Goal: Task Accomplishment & Management: Use online tool/utility

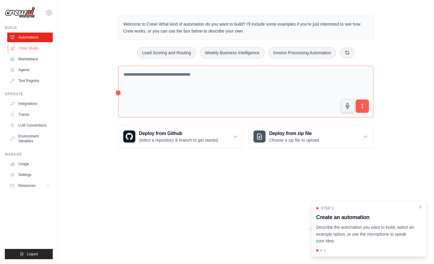
click at [22, 51] on link "Crew Studio" at bounding box center [30, 48] width 45 height 10
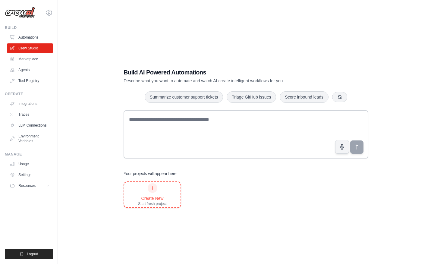
click at [155, 201] on div "Create New" at bounding box center [152, 198] width 29 height 6
click at [35, 59] on link "Marketplace" at bounding box center [30, 59] width 45 height 10
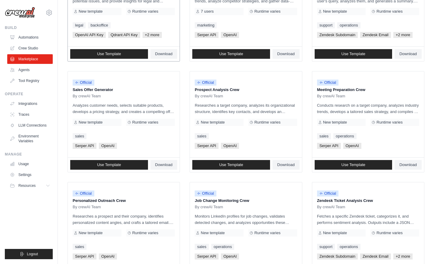
scroll to position [118, 0]
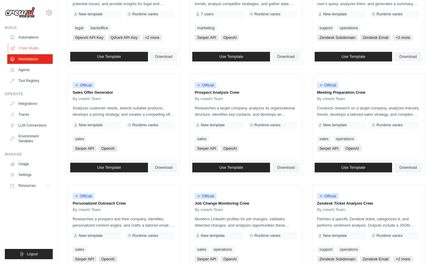
click at [29, 47] on link "Crew Studio" at bounding box center [30, 48] width 45 height 10
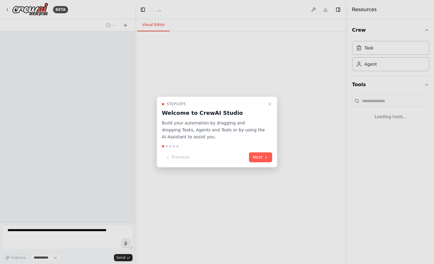
select select "****"
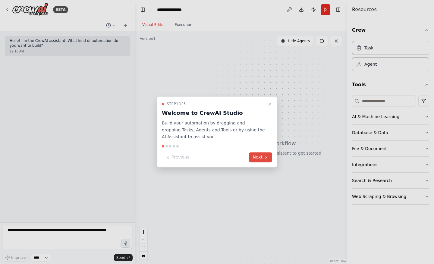
click at [262, 159] on button "Next" at bounding box center [260, 157] width 23 height 10
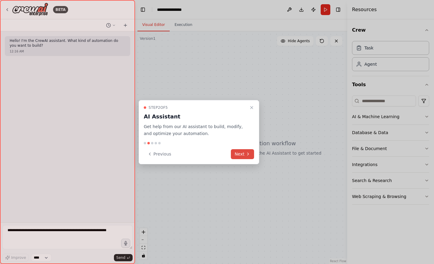
click at [249, 154] on icon at bounding box center [247, 153] width 5 height 5
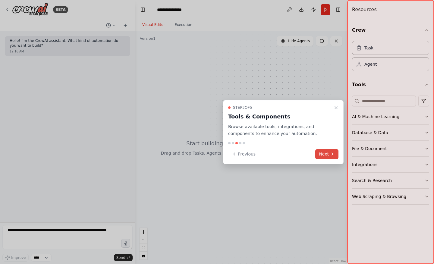
click at [329, 152] on button "Next" at bounding box center [326, 154] width 23 height 10
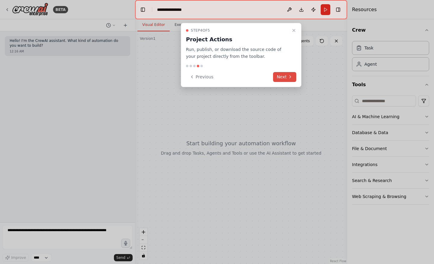
click at [287, 79] on button "Next" at bounding box center [284, 77] width 23 height 10
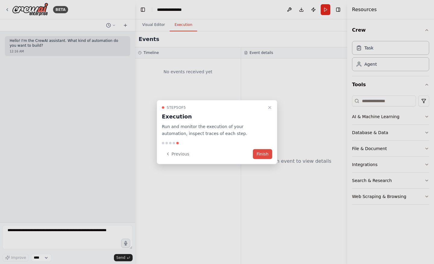
click at [260, 155] on button "Finish" at bounding box center [262, 154] width 19 height 10
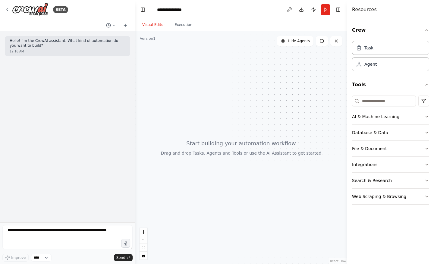
drag, startPoint x: 137, startPoint y: 74, endPoint x: 75, endPoint y: 74, distance: 62.6
click at [75, 74] on div "**********" at bounding box center [217, 132] width 434 height 264
click at [242, 64] on div at bounding box center [241, 147] width 212 height 232
drag, startPoint x: 242, startPoint y: 64, endPoint x: 250, endPoint y: 100, distance: 36.9
click at [250, 100] on div at bounding box center [241, 147] width 212 height 232
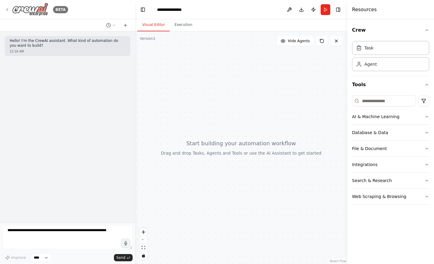
click at [9, 6] on div "BETA" at bounding box center [36, 10] width 63 height 14
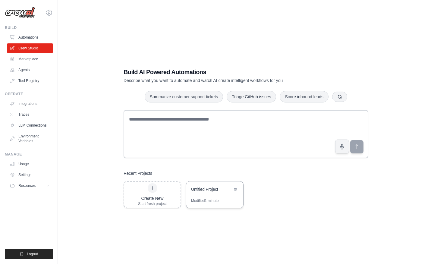
click at [218, 182] on div "Untitled Project" at bounding box center [214, 189] width 57 height 17
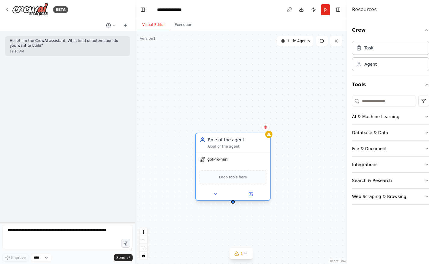
drag, startPoint x: 293, startPoint y: 163, endPoint x: 239, endPoint y: 144, distance: 57.0
click at [239, 143] on div "Role of the agent Goal of the agent" at bounding box center [237, 143] width 58 height 12
click at [223, 163] on div "gpt-4o-mini" at bounding box center [233, 159] width 74 height 13
click at [249, 195] on icon at bounding box center [251, 194] width 4 height 4
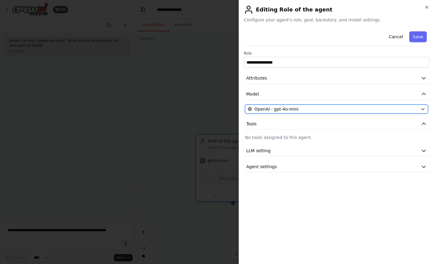
click at [303, 107] on div "OpenAI - gpt-4o-mini" at bounding box center [333, 109] width 170 height 6
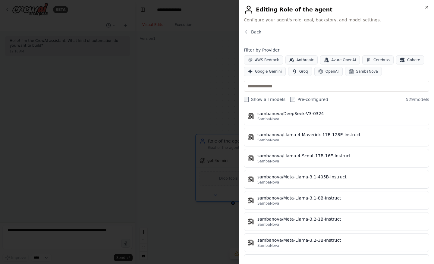
scroll to position [11042, 0]
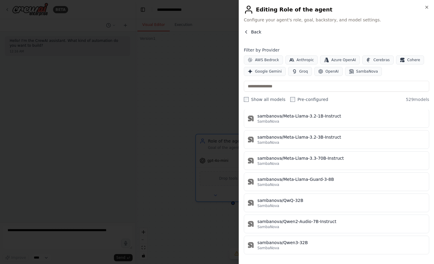
click at [252, 32] on span "Back" at bounding box center [256, 32] width 10 height 6
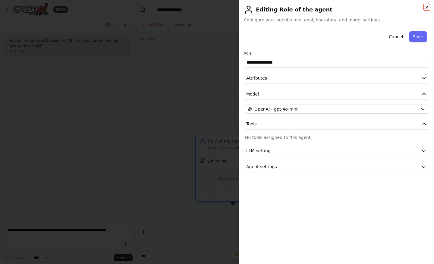
click at [425, 6] on icon "button" at bounding box center [426, 7] width 2 height 2
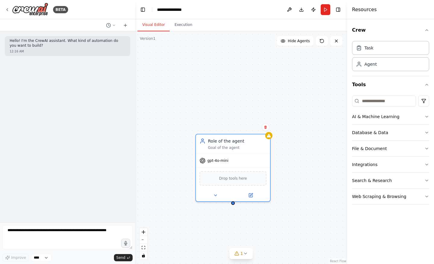
click at [4, 9] on div "BETA" at bounding box center [67, 9] width 135 height 19
click at [8, 9] on icon at bounding box center [7, 9] width 5 height 5
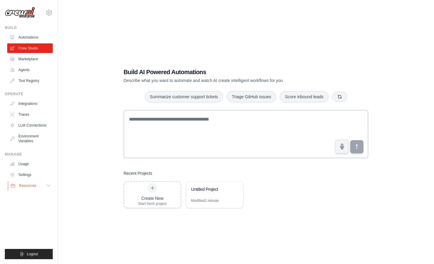
click at [45, 187] on button "Resources" at bounding box center [30, 186] width 45 height 10
click at [31, 68] on link "Agents" at bounding box center [30, 70] width 45 height 10
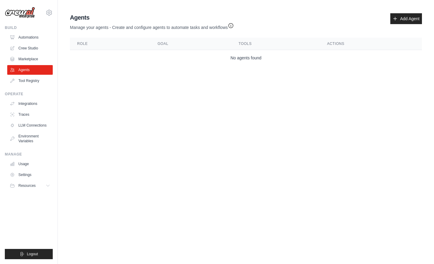
click at [230, 25] on icon "button" at bounding box center [231, 26] width 6 height 6
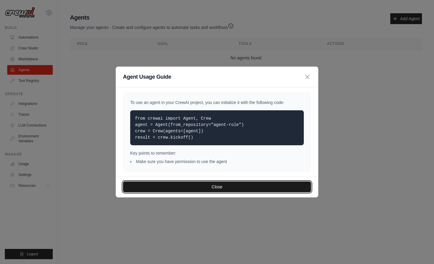
click at [223, 190] on button "Close" at bounding box center [217, 186] width 188 height 11
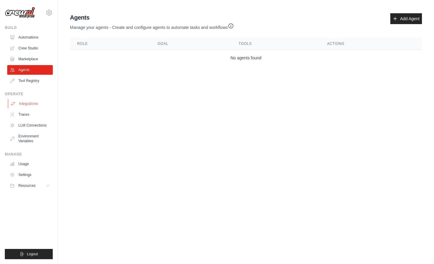
click at [37, 104] on link "Integrations" at bounding box center [30, 104] width 45 height 10
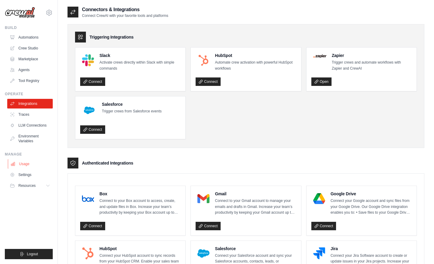
click at [30, 161] on link "Usage" at bounding box center [30, 164] width 45 height 10
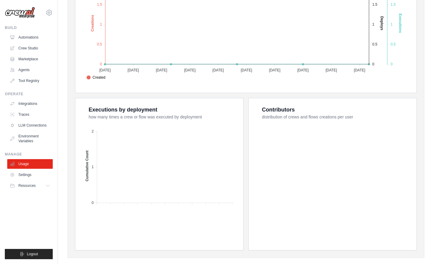
scroll to position [173, 0]
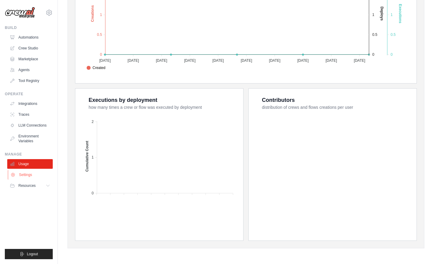
click at [30, 172] on link "Settings" at bounding box center [30, 175] width 45 height 10
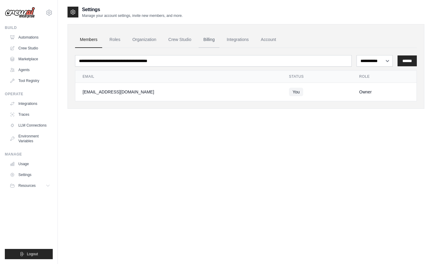
click at [212, 40] on link "Billing" at bounding box center [208, 40] width 21 height 16
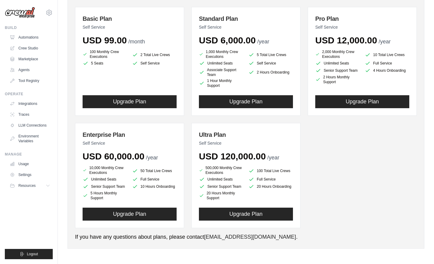
scroll to position [76, 0]
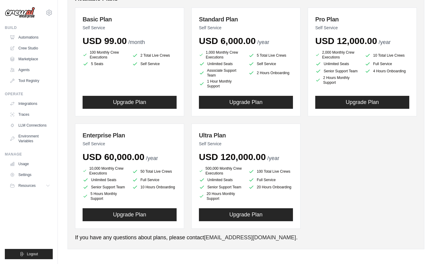
click at [326, 40] on span "USD 12,000.00" at bounding box center [346, 41] width 62 height 10
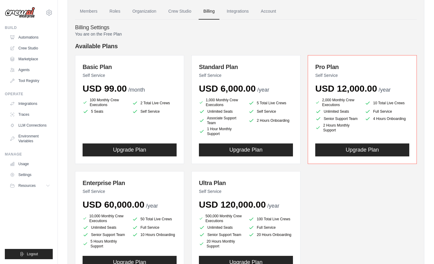
scroll to position [0, 0]
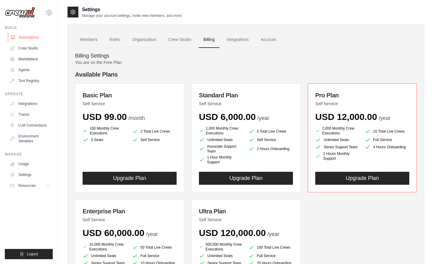
click at [41, 35] on link "Automations" at bounding box center [30, 38] width 45 height 10
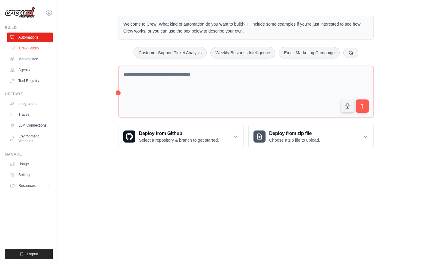
click at [38, 50] on link "Crew Studio" at bounding box center [30, 48] width 45 height 10
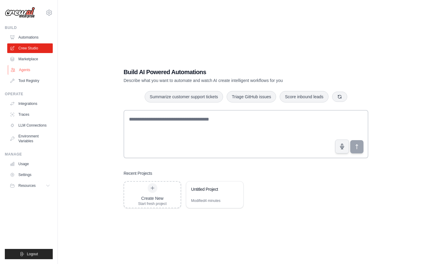
click at [34, 71] on link "Agents" at bounding box center [30, 70] width 45 height 10
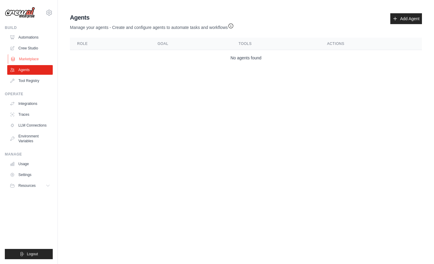
click at [31, 59] on link "Marketplace" at bounding box center [30, 59] width 45 height 10
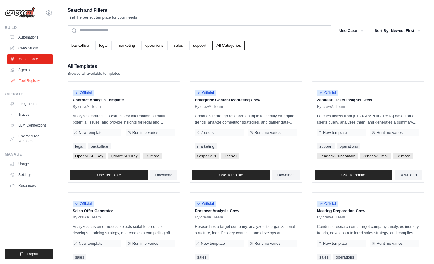
click at [31, 77] on link "Tool Registry" at bounding box center [30, 81] width 45 height 10
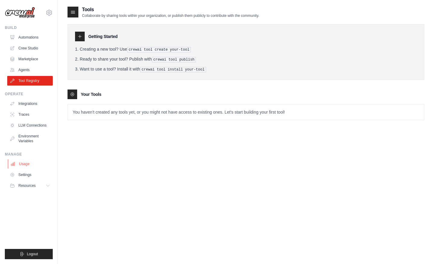
click at [32, 167] on link "Usage" at bounding box center [30, 164] width 45 height 10
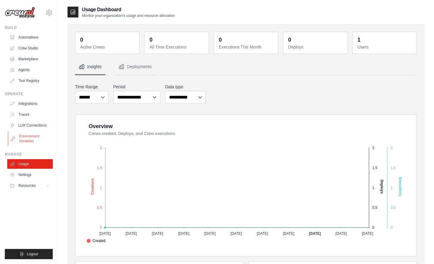
click at [32, 141] on link "Environment Variables" at bounding box center [30, 138] width 45 height 14
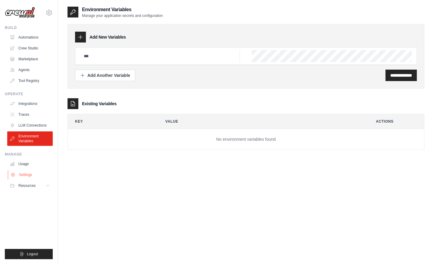
click at [26, 174] on link "Settings" at bounding box center [30, 175] width 45 height 10
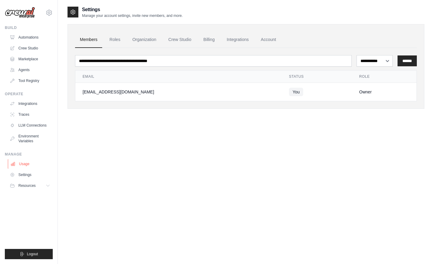
click at [27, 167] on link "Usage" at bounding box center [30, 164] width 45 height 10
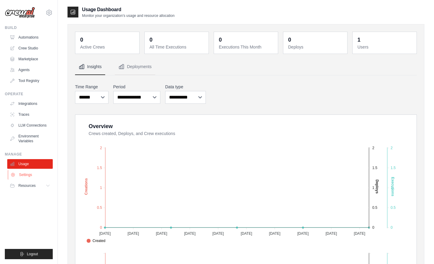
click at [26, 177] on link "Settings" at bounding box center [30, 175] width 45 height 10
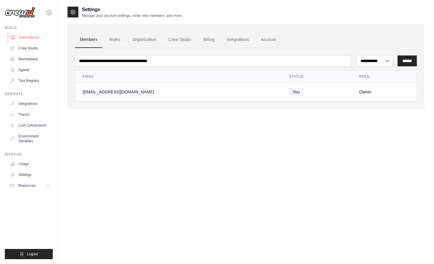
click at [38, 38] on link "Automations" at bounding box center [30, 38] width 45 height 10
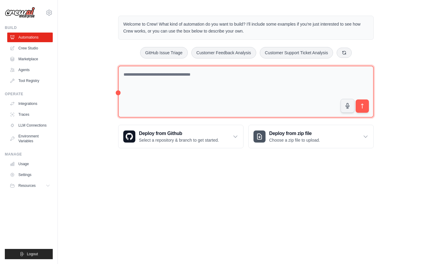
click at [147, 95] on textarea at bounding box center [245, 92] width 255 height 52
type textarea "*"
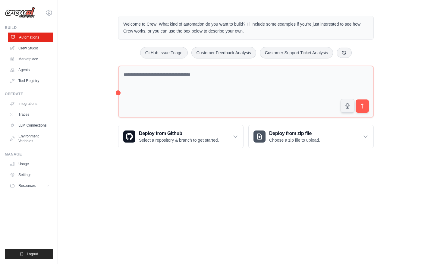
click at [30, 41] on link "Automations" at bounding box center [30, 38] width 45 height 10
click at [27, 50] on link "Crew Studio" at bounding box center [30, 48] width 45 height 10
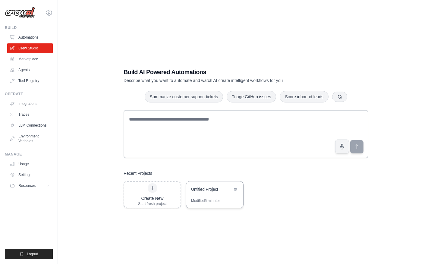
click at [217, 205] on div "Modified 5 minutes" at bounding box center [214, 203] width 57 height 10
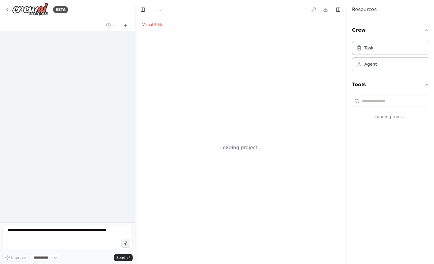
select select "****"
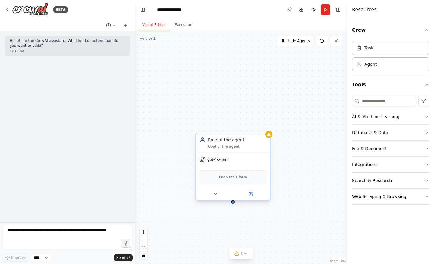
click at [224, 181] on div "Drop tools here" at bounding box center [232, 177] width 67 height 14
click at [388, 131] on button "Database & Data" at bounding box center [390, 133] width 77 height 16
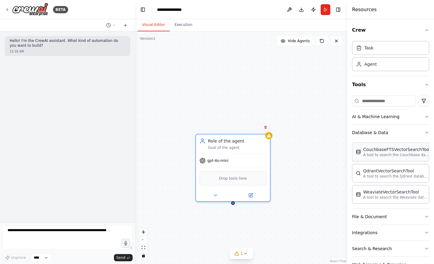
scroll to position [18, 0]
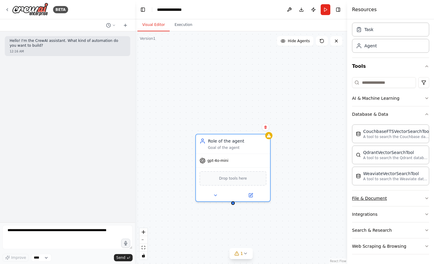
click at [369, 199] on button "File & Document" at bounding box center [390, 198] width 77 height 16
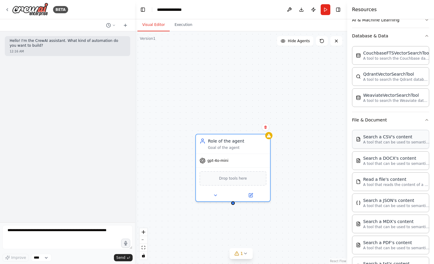
scroll to position [164, 0]
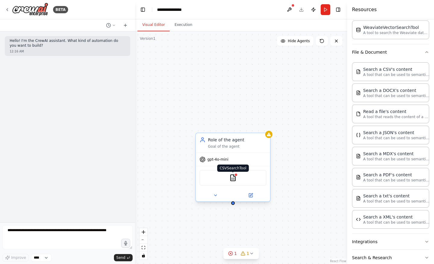
click at [234, 179] on img at bounding box center [232, 177] width 7 height 7
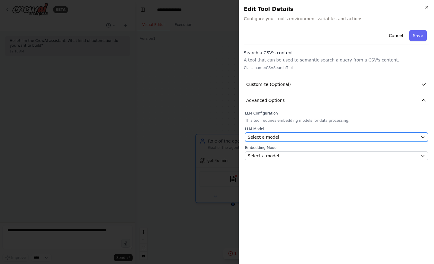
click at [293, 135] on div "Select a model" at bounding box center [333, 137] width 170 height 6
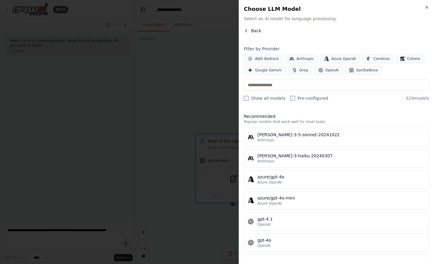
click at [254, 30] on span "Back" at bounding box center [256, 31] width 10 height 6
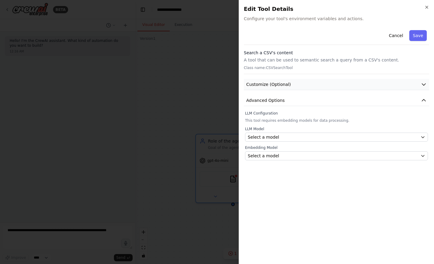
click at [321, 89] on button "Customize (Optional)" at bounding box center [336, 84] width 185 height 11
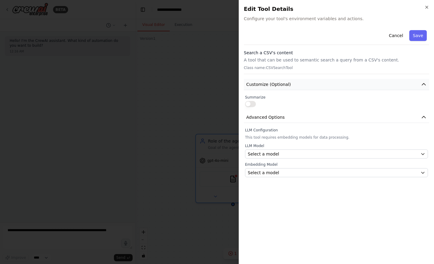
click at [323, 83] on button "Customize (Optional)" at bounding box center [336, 84] width 185 height 11
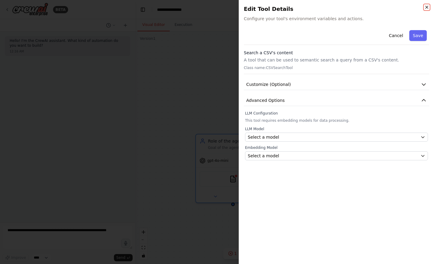
click at [427, 8] on icon "button" at bounding box center [426, 7] width 2 height 2
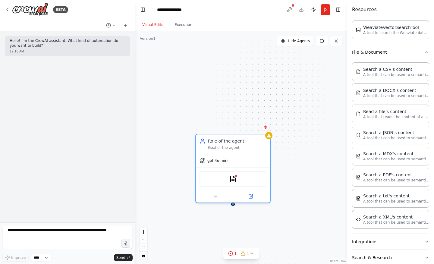
scroll to position [192, 0]
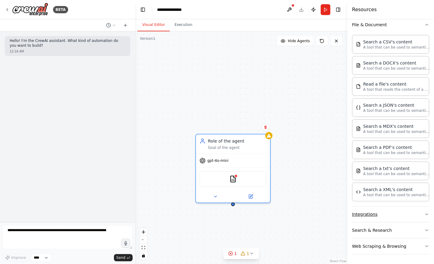
click at [383, 215] on button "Integrations" at bounding box center [390, 214] width 77 height 16
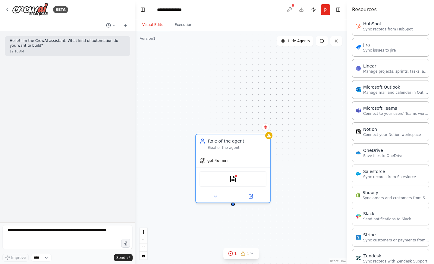
scroll to position [639, 0]
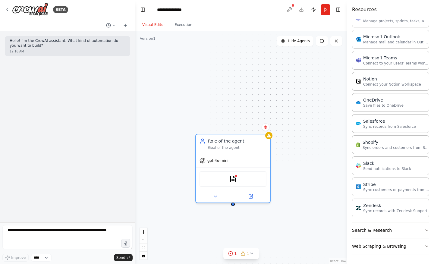
click at [382, 226] on button "Search & Research" at bounding box center [390, 230] width 77 height 16
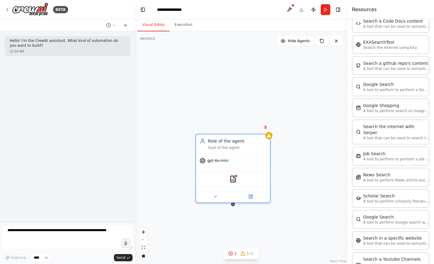
scroll to position [945, 0]
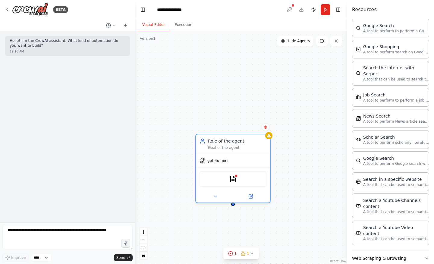
click at [379, 254] on div "Web Scraping & Browsing" at bounding box center [390, 258] width 77 height 16
click at [381, 250] on button "Web Scraping & Browsing" at bounding box center [390, 258] width 77 height 16
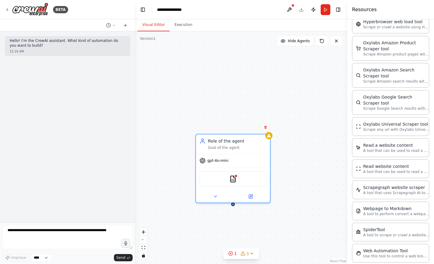
scroll to position [1284, 0]
click at [123, 23] on icon at bounding box center [125, 25] width 5 height 5
click at [291, 99] on div "Role of the agent Goal of the agent gpt-4o-mini CSVSearchTool" at bounding box center [241, 147] width 212 height 232
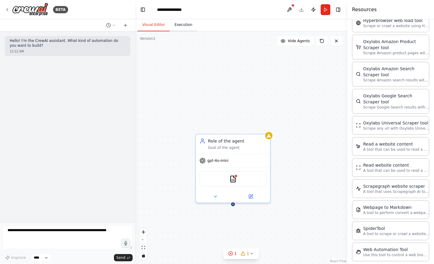
click at [185, 26] on button "Execution" at bounding box center [183, 25] width 27 height 13
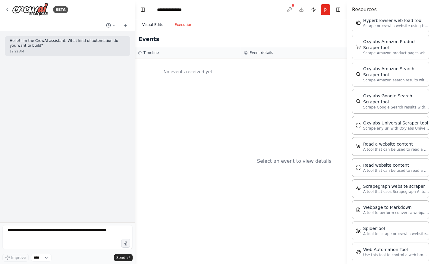
click at [157, 28] on button "Visual Editor" at bounding box center [153, 25] width 32 height 13
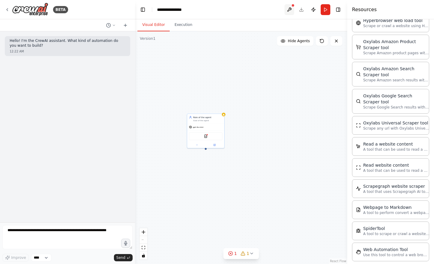
click at [285, 10] on button at bounding box center [289, 9] width 10 height 11
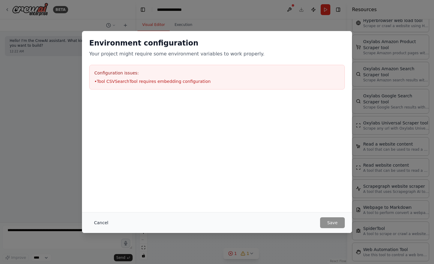
click at [95, 220] on button "Cancel" at bounding box center [101, 222] width 24 height 11
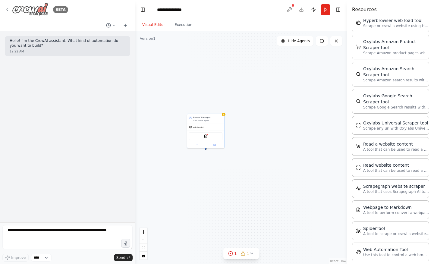
click at [8, 9] on icon at bounding box center [7, 9] width 5 height 5
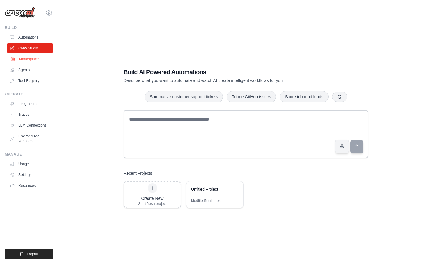
click at [25, 60] on link "Marketplace" at bounding box center [30, 59] width 45 height 10
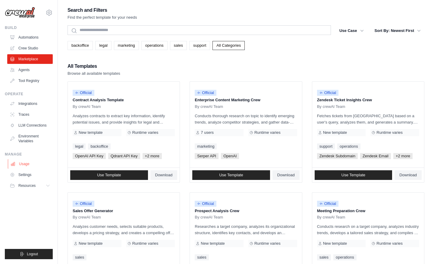
click at [39, 161] on link "Usage" at bounding box center [30, 164] width 45 height 10
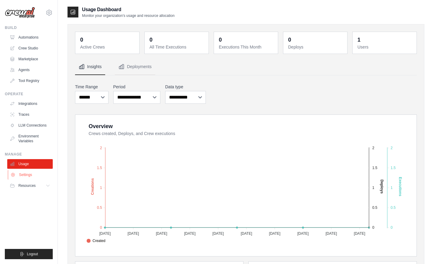
click at [35, 174] on link "Settings" at bounding box center [30, 175] width 45 height 10
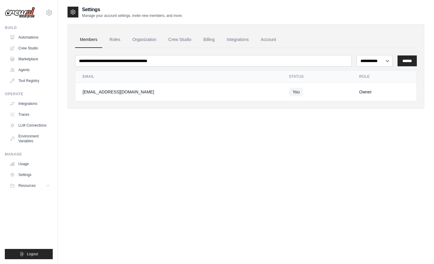
click at [32, 183] on span "Resources" at bounding box center [26, 185] width 17 height 5
click at [31, 69] on link "Agents" at bounding box center [30, 70] width 45 height 10
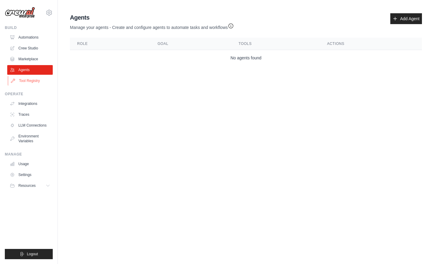
click at [33, 83] on link "Tool Registry" at bounding box center [30, 81] width 45 height 10
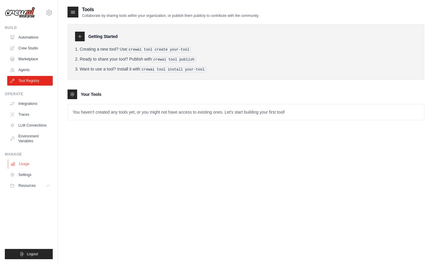
click at [30, 166] on link "Usage" at bounding box center [30, 164] width 45 height 10
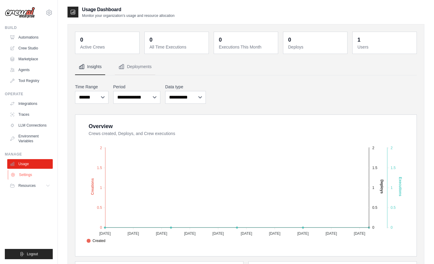
click at [36, 178] on link "Settings" at bounding box center [30, 175] width 45 height 10
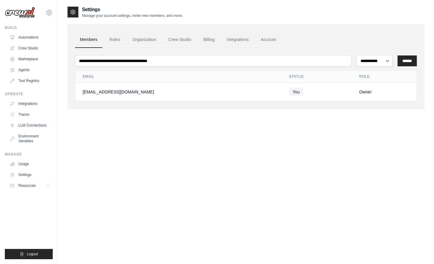
scroll to position [12, 0]
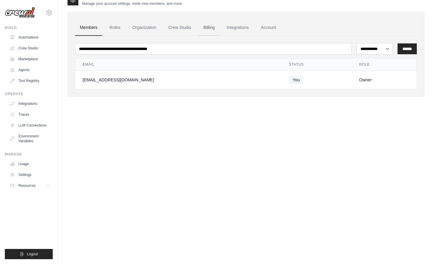
click at [209, 22] on link "Billing" at bounding box center [208, 28] width 21 height 16
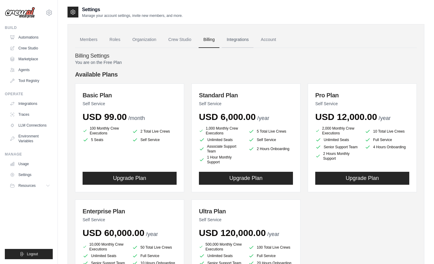
click at [244, 39] on link "Integrations" at bounding box center [238, 40] width 32 height 16
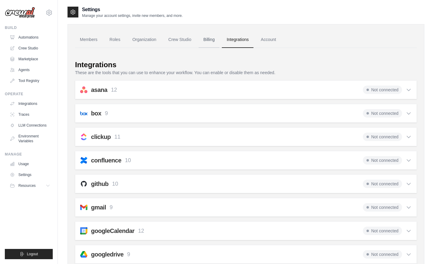
click at [206, 42] on link "Billing" at bounding box center [208, 40] width 21 height 16
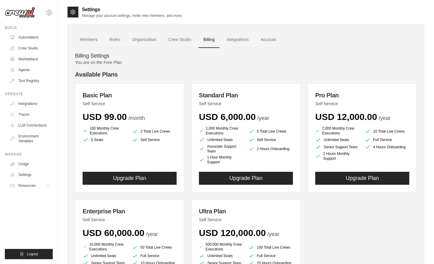
click at [231, 119] on span "USD 6,000.00" at bounding box center [227, 117] width 57 height 10
